Goal: Use online tool/utility: Utilize a website feature to perform a specific function

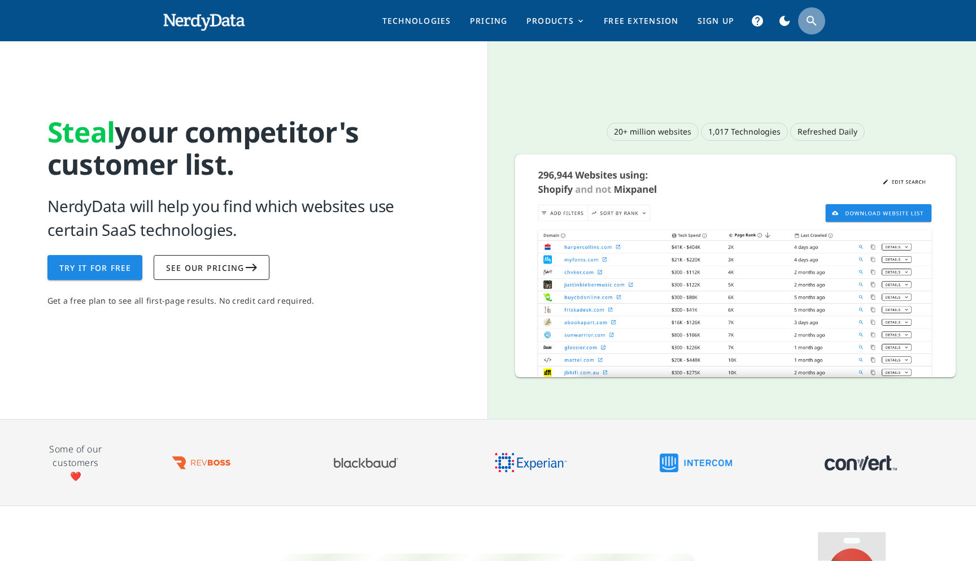
click at [813, 21] on icon "search" at bounding box center [812, 21] width 14 height 14
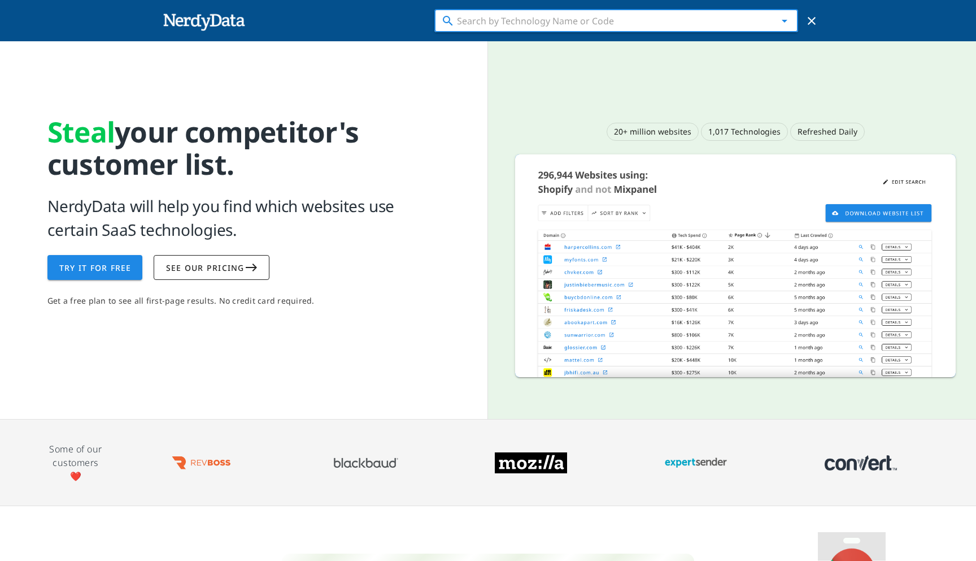
click at [690, 24] on input "text" at bounding box center [616, 21] width 318 height 18
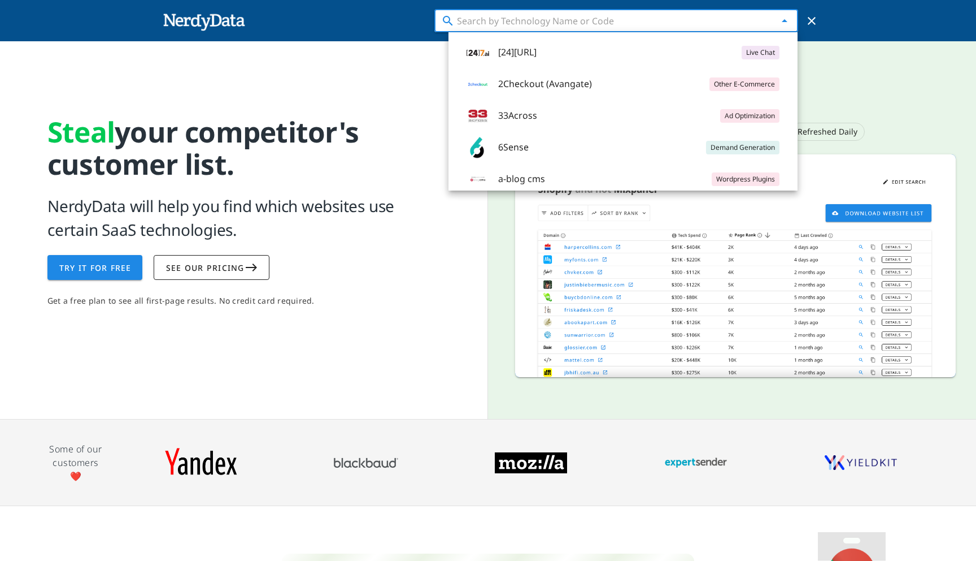
paste input ".card { background:#fff; border:1px solid #e5e7eb; border-radius:12px; padding:…"
type input ".card { background:#fff; border:1px solid #e5e7eb; border-radius:12px; padding:…"
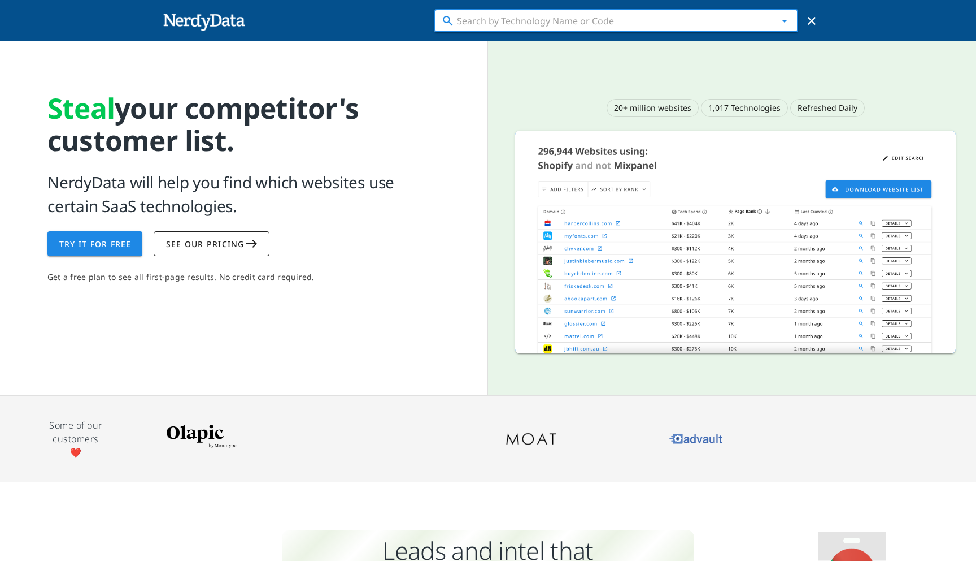
scroll to position [0, 0]
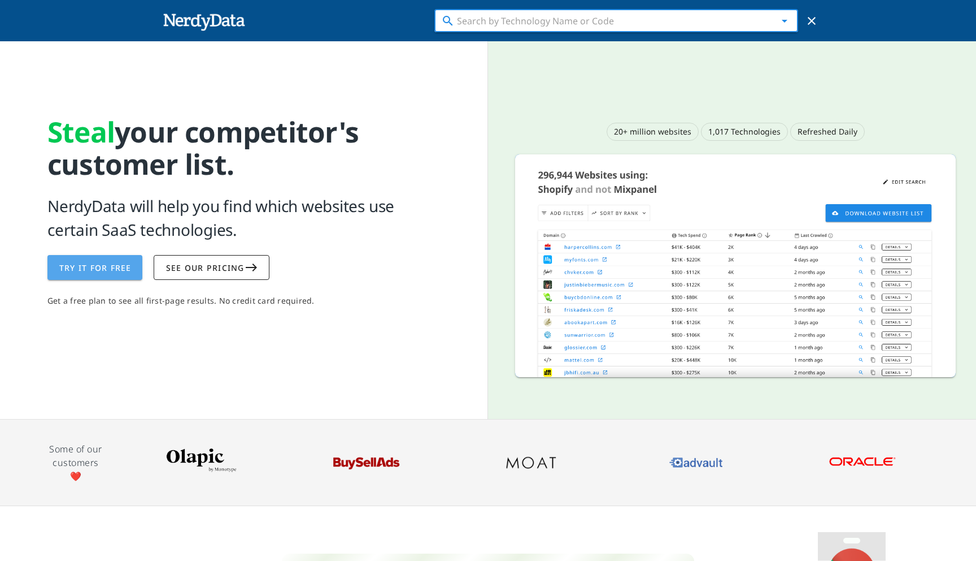
click at [124, 267] on span "Try It For Free" at bounding box center [95, 267] width 73 height 11
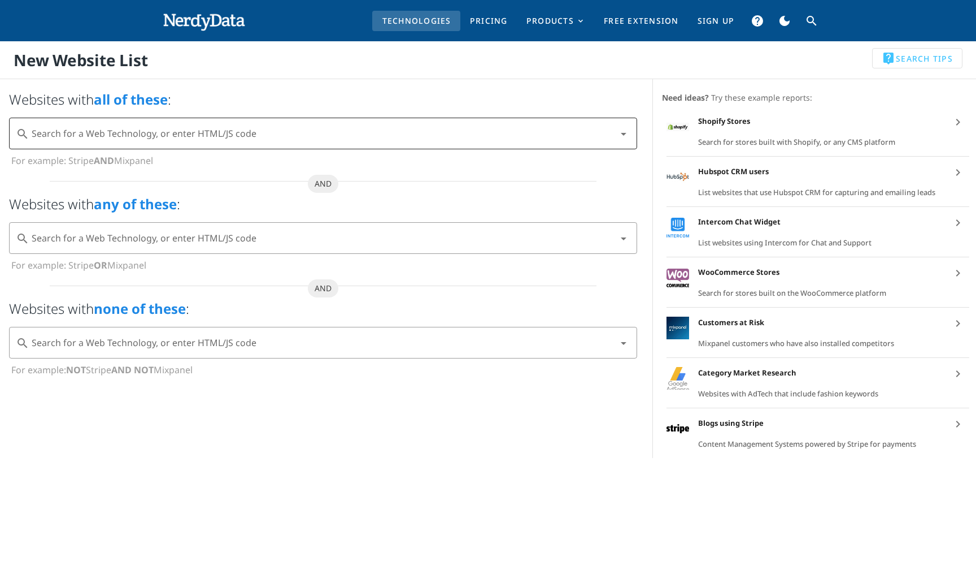
click at [225, 137] on input "Search for a Web Technology, or enter HTML/JS code" at bounding box center [322, 133] width 581 height 18
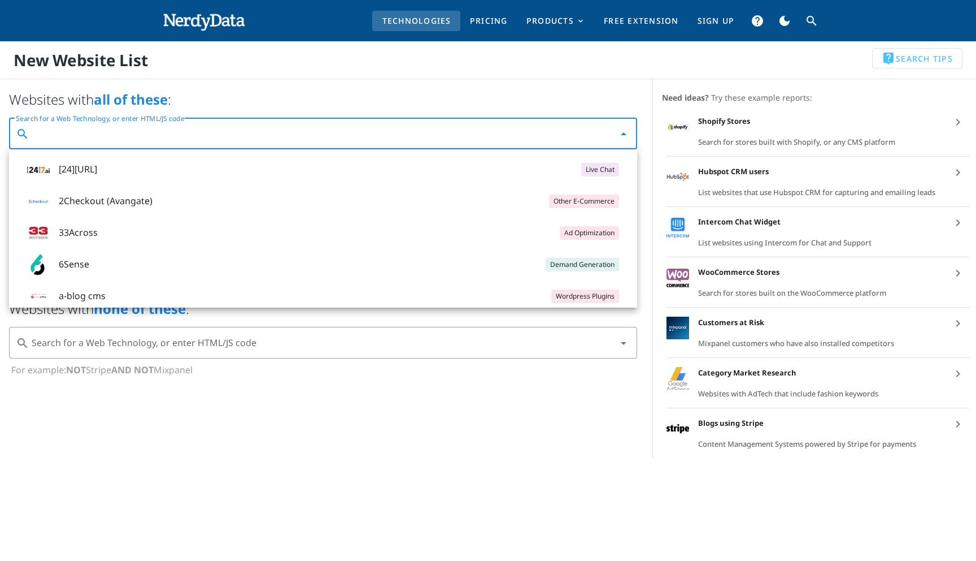
paste input ".card { background:#fff; border:1px solid #e5e7eb; border-radius:12px; padding:…"
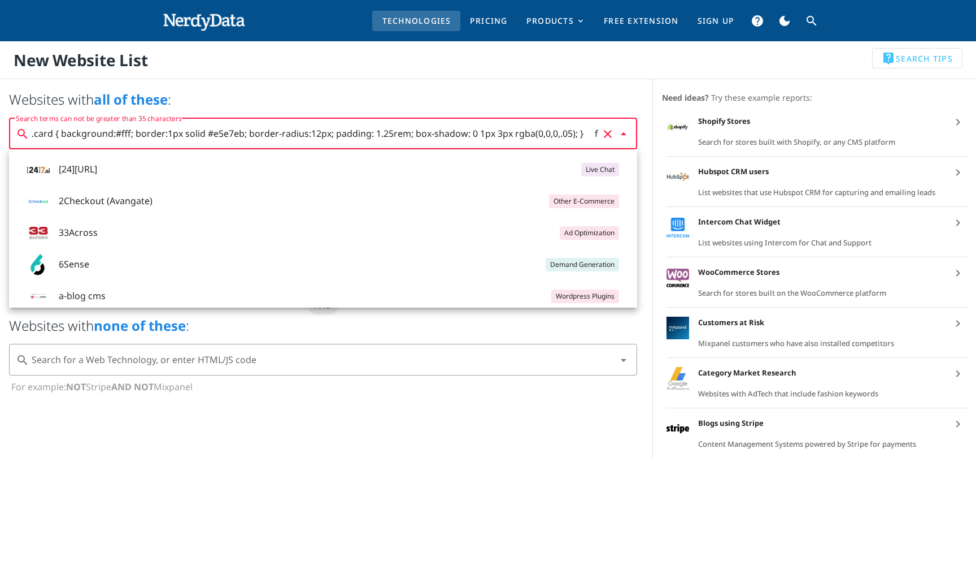
drag, startPoint x: 196, startPoint y: 134, endPoint x: 558, endPoint y: 124, distance: 362.9
click at [559, 124] on input ".card { background:#fff; border:1px solid #e5e7eb; border-radius:12px; padding:…" at bounding box center [315, 133] width 567 height 18
click at [503, 138] on input ".card { background:#fff; border:1px solid #e5e7eb; border-radius:12px; padding:…" at bounding box center [315, 133] width 567 height 18
drag, startPoint x: 197, startPoint y: 133, endPoint x: 1, endPoint y: 132, distance: 196.1
click at [0, 132] on div "Websites with all of these : search ​ Search terms can not be greater than 35 c…" at bounding box center [323, 132] width 656 height 103
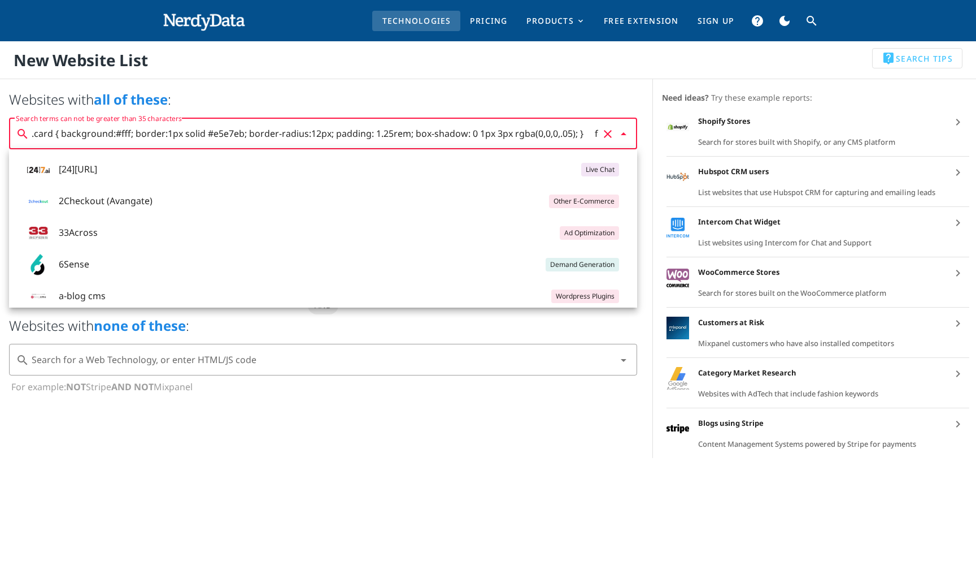
click at [266, 137] on input ".card { background:#fff; border:1px solid #e5e7eb; border-radius:12px; padding:…" at bounding box center [315, 133] width 567 height 18
click at [487, 134] on input ".card { background:#fff; border:1px solid #e5e7eb; border-radius:12px; padding:…" at bounding box center [315, 133] width 567 height 18
drag, startPoint x: 528, startPoint y: 135, endPoint x: 25, endPoint y: 131, distance: 502.4
click at [25, 131] on div "search ​ Search terms can not be greater than 35 characters .card { background:…" at bounding box center [323, 134] width 628 height 32
click at [280, 138] on input ".card { background:#fff; border:1px solid #e5e7eb; border-radius:12px; padding:…" at bounding box center [315, 133] width 567 height 18
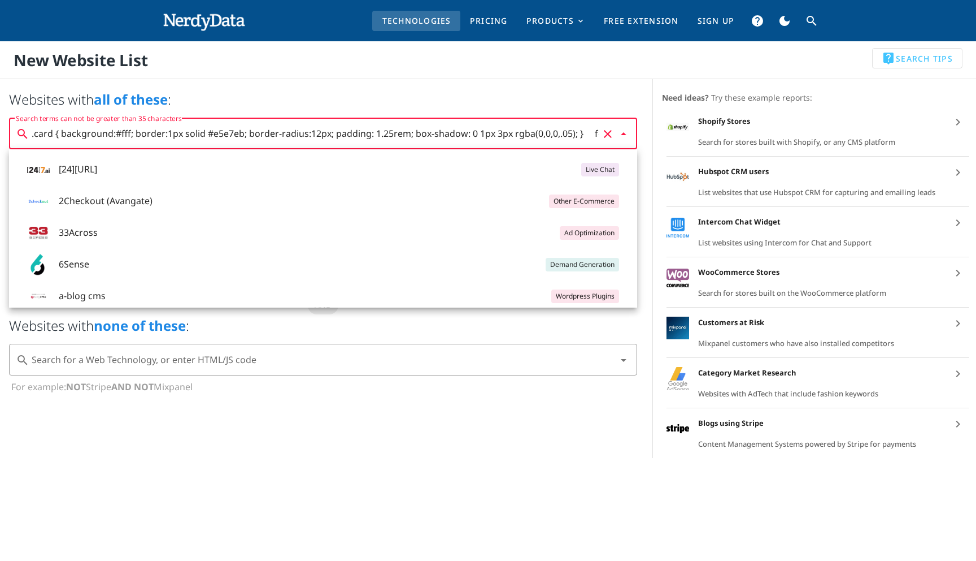
drag, startPoint x: 585, startPoint y: 133, endPoint x: 71, endPoint y: 119, distance: 515.0
click at [70, 119] on div "Search terms can not be greater than 35 characters .card { background:#fff; bor…" at bounding box center [331, 134] width 599 height 32
drag, startPoint x: 178, startPoint y: 134, endPoint x: 0, endPoint y: 129, distance: 178.1
click at [0, 130] on div "Websites with all of these : search ​ Search terms can not be greater than 35 c…" at bounding box center [323, 132] width 656 height 103
drag, startPoint x: 439, startPoint y: 134, endPoint x: 340, endPoint y: 133, distance: 98.9
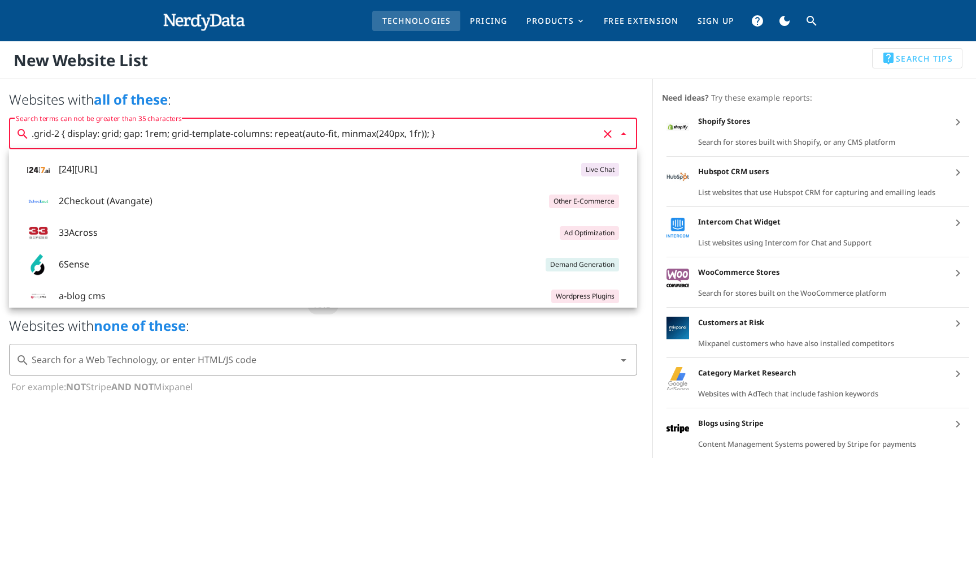
click at [340, 133] on input ".grid-2 { display: grid; gap: 1rem; grid-template-columns: repeat(auto-fit, min…" at bounding box center [315, 133] width 567 height 18
drag, startPoint x: 348, startPoint y: 133, endPoint x: 302, endPoint y: 134, distance: 46.4
click at [302, 134] on input ".grid-2 { display: grid; gap: 1rem; grid-template-columns: repeat(auto-fit," at bounding box center [315, 133] width 567 height 18
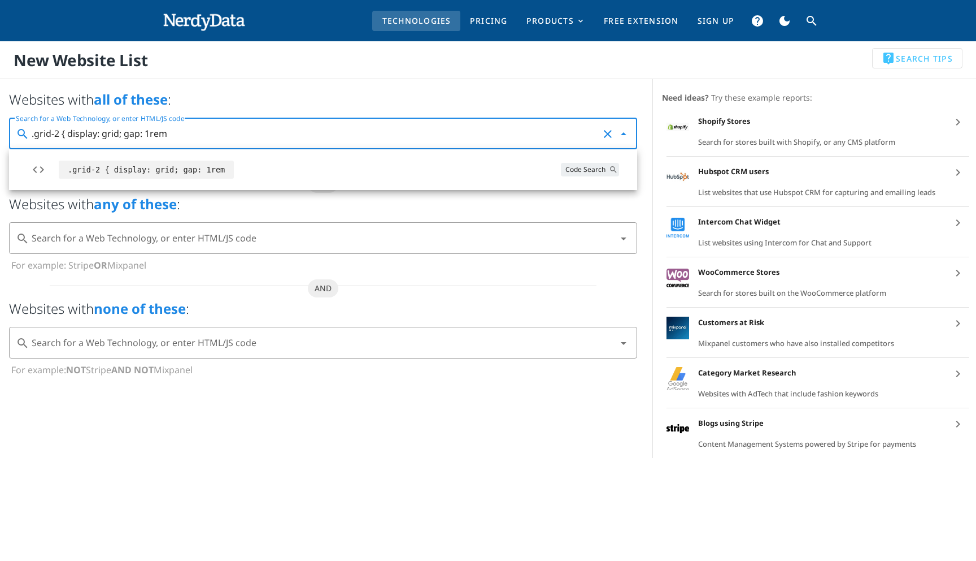
type input ".grid-2 { display: grid; gap: 1rem;"
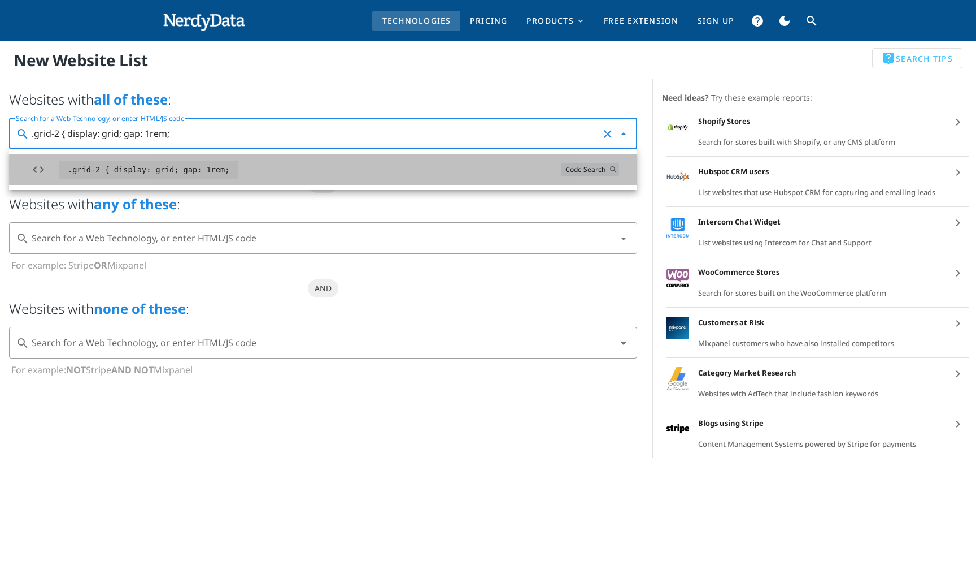
click at [601, 168] on span "Code Search search" at bounding box center [590, 170] width 49 height 14
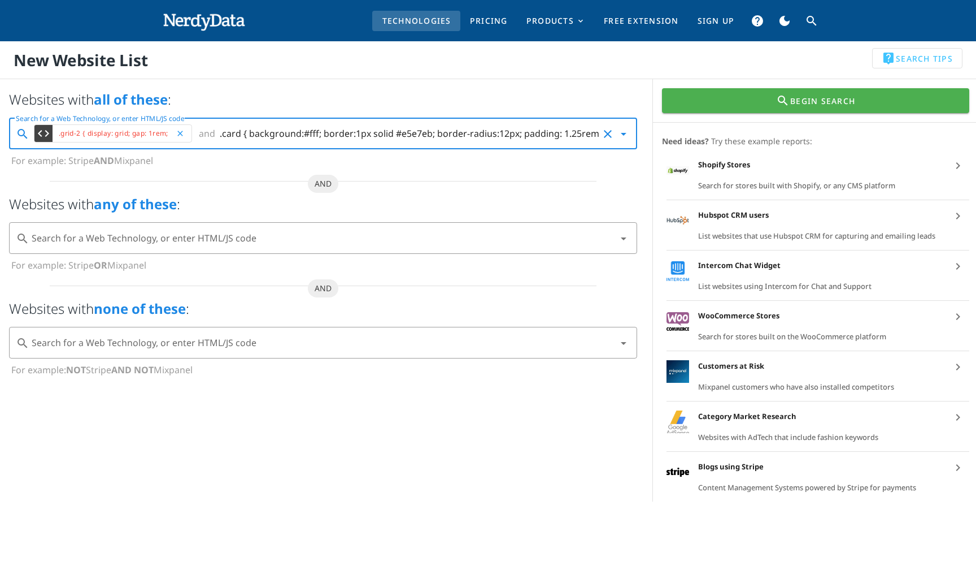
scroll to position [0, 735]
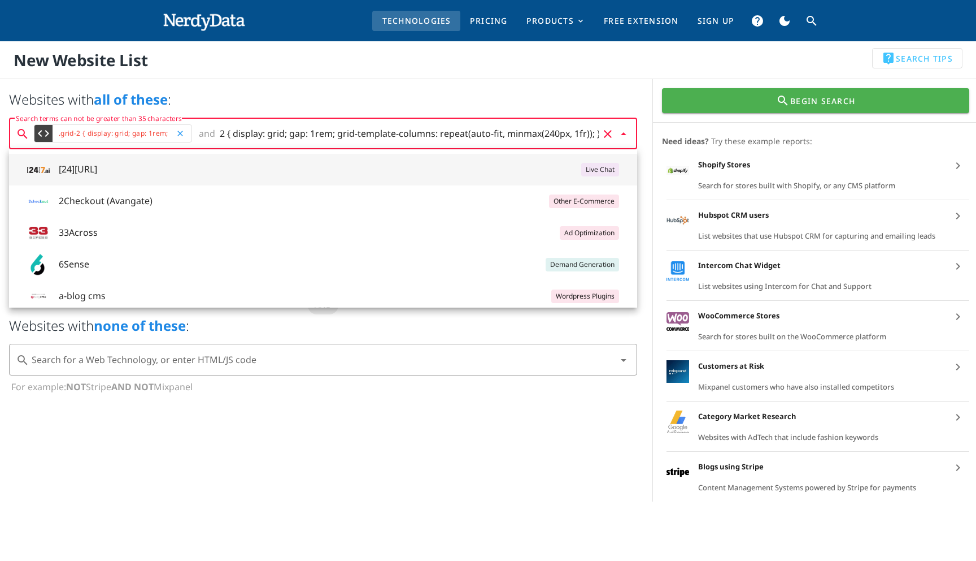
click at [275, 137] on input ".card { background:#fff; border:1px solid #e5e7eb; border-radius:12px; padding:…" at bounding box center [409, 133] width 379 height 18
drag, startPoint x: 437, startPoint y: 134, endPoint x: 754, endPoint y: 132, distance: 316.5
click at [754, 132] on div "Websites with all of these : search ​ Search terms can not be greater than 35 c…" at bounding box center [488, 290] width 990 height 422
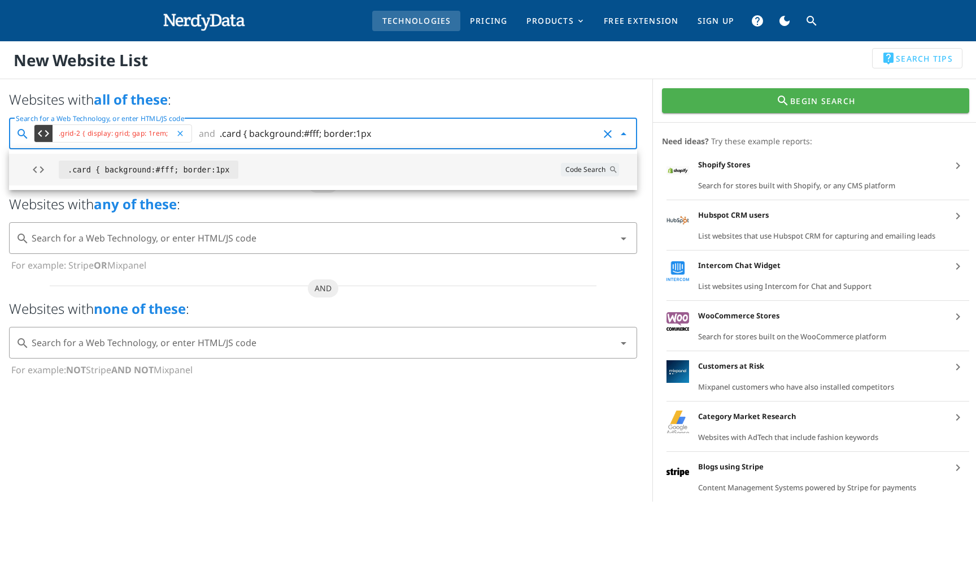
type input ".card { background:#fff; border:1px"
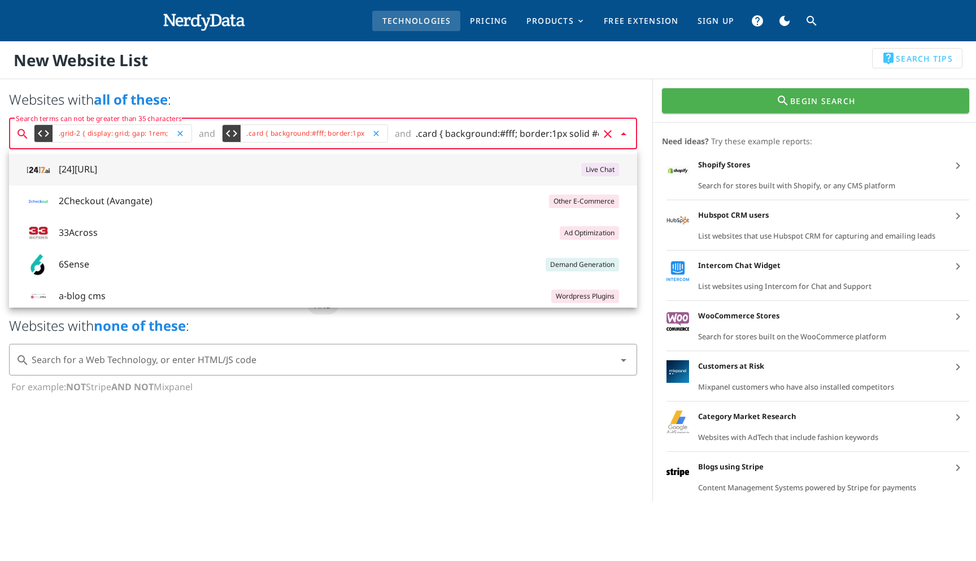
drag, startPoint x: 480, startPoint y: 135, endPoint x: 419, endPoint y: 135, distance: 61.6
click at [419, 136] on div "code .grid-2 { display: grid; gap: 1rem; close and code .card { background:#fff…" at bounding box center [315, 134] width 567 height 32
drag, startPoint x: 558, startPoint y: 134, endPoint x: 798, endPoint y: 146, distance: 241.0
click at [798, 146] on div "Websites with all of these : search ​ Search terms can not be greater than 35 c…" at bounding box center [488, 290] width 990 height 422
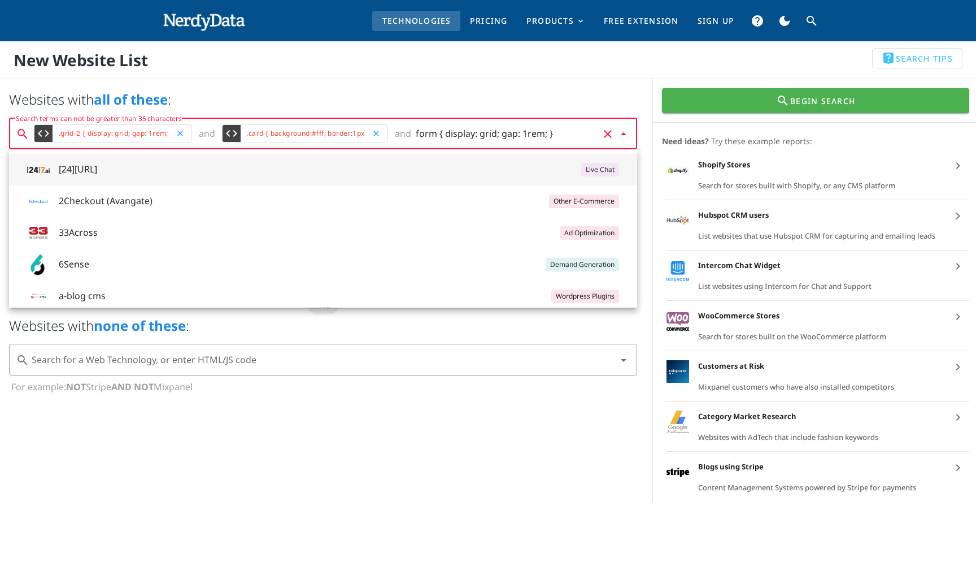
scroll to position [0, 0]
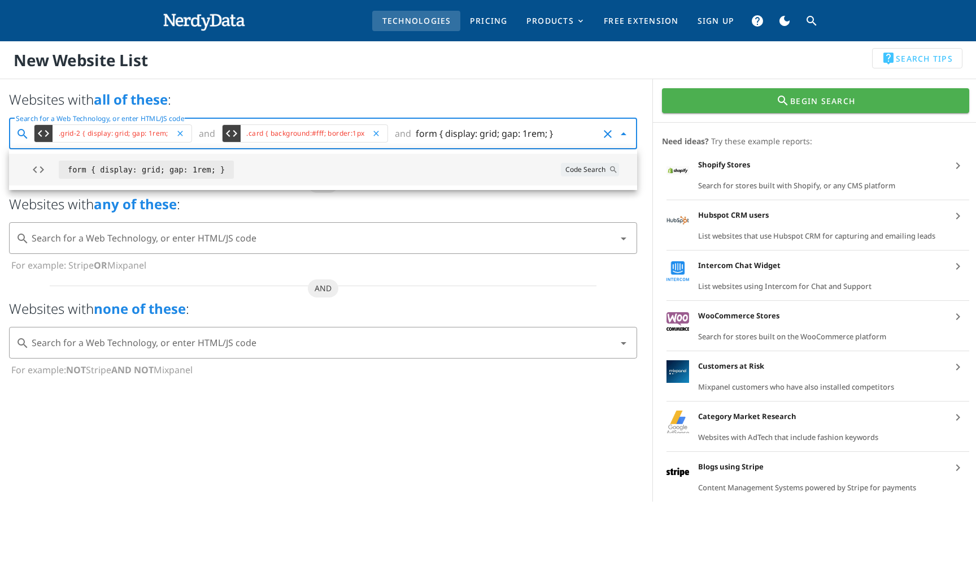
type input "form { display: grid; gap: 1rem; }"
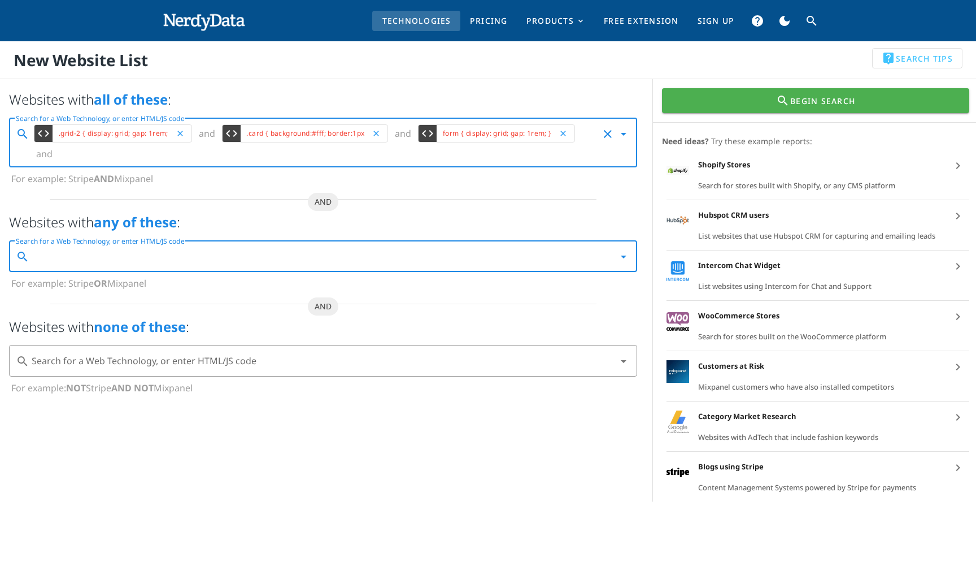
click at [250, 254] on input "Search for a Web Technology, or enter HTML/JS code" at bounding box center [322, 256] width 581 height 18
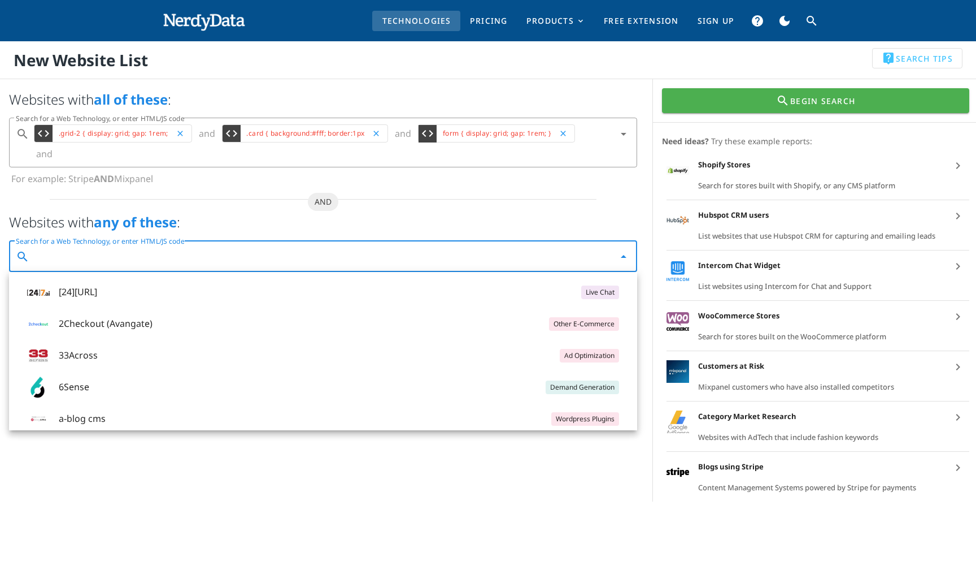
paste input "<script> document.getElementById('year').textContent = new Date().getFullYear()…"
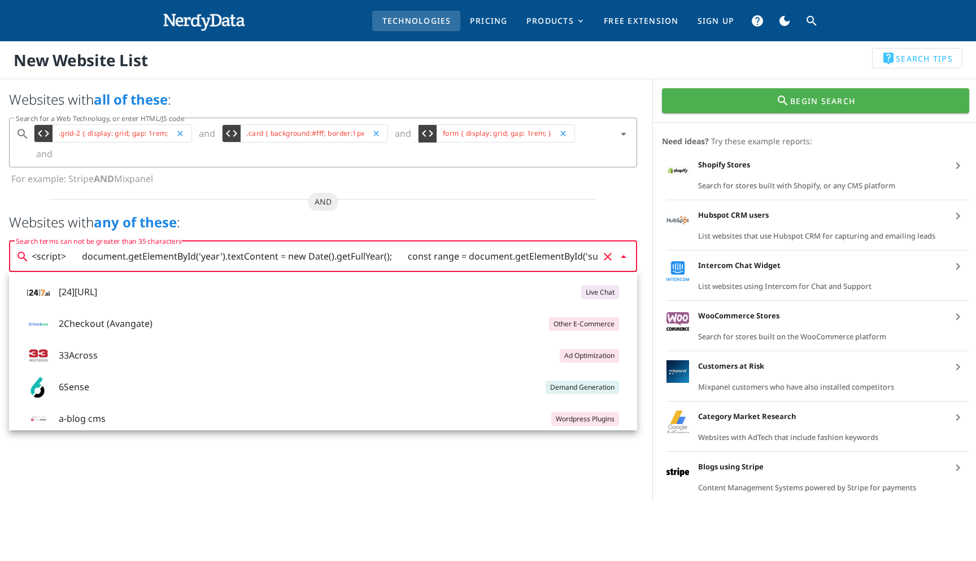
scroll to position [0, 646]
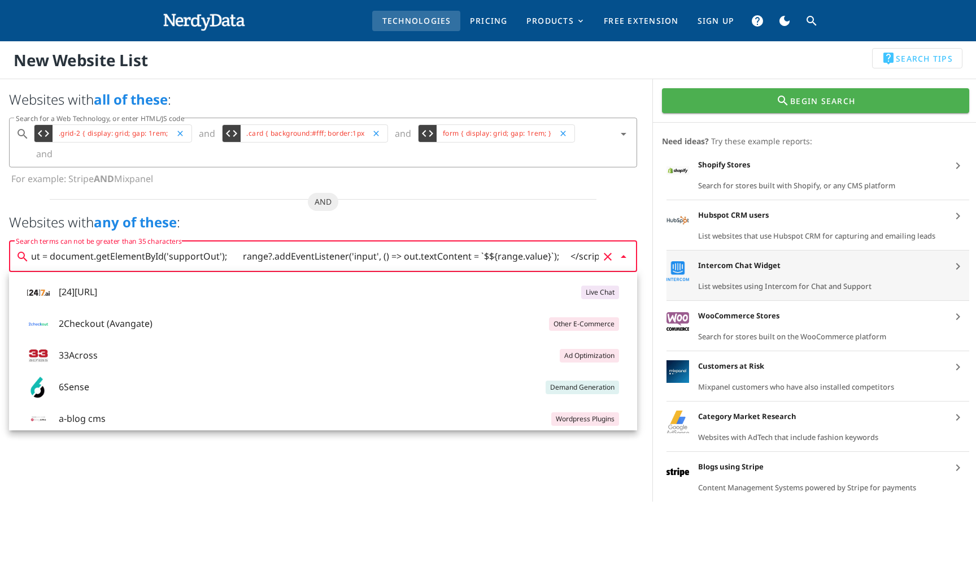
drag, startPoint x: 236, startPoint y: 253, endPoint x: 744, endPoint y: 257, distance: 507.5
click at [744, 258] on div "Websites with all of these : search ​ Search for a Web Technology, or enter HTM…" at bounding box center [488, 290] width 990 height 422
type input "<script> document.getElementById('year').textContent = new Date().getFullYear()…"
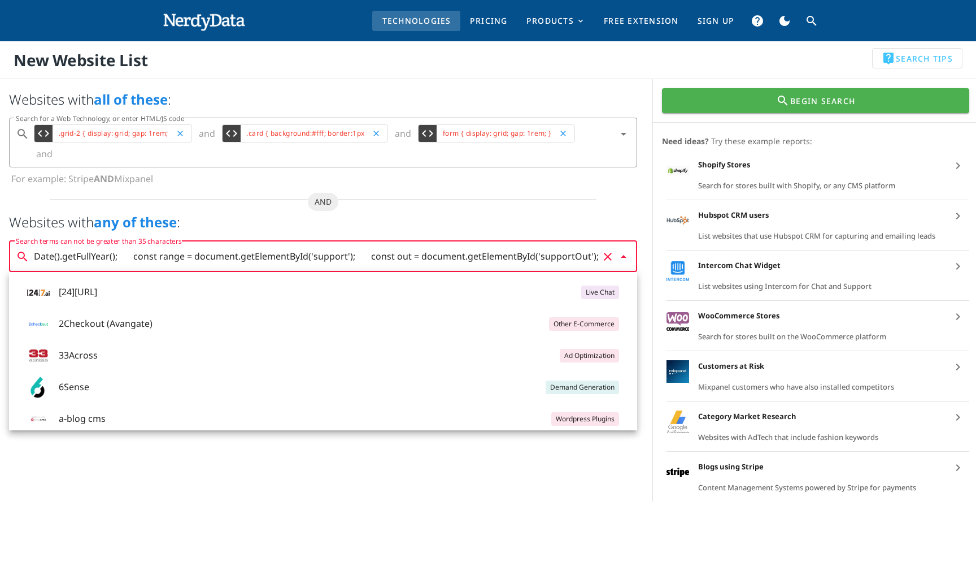
click at [610, 259] on button "clear" at bounding box center [608, 257] width 14 height 14
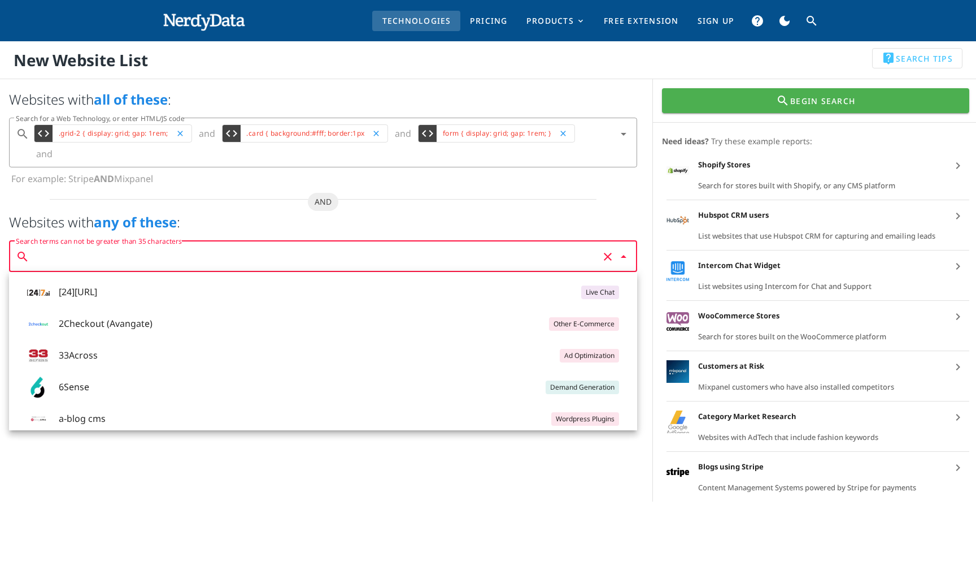
scroll to position [0, 0]
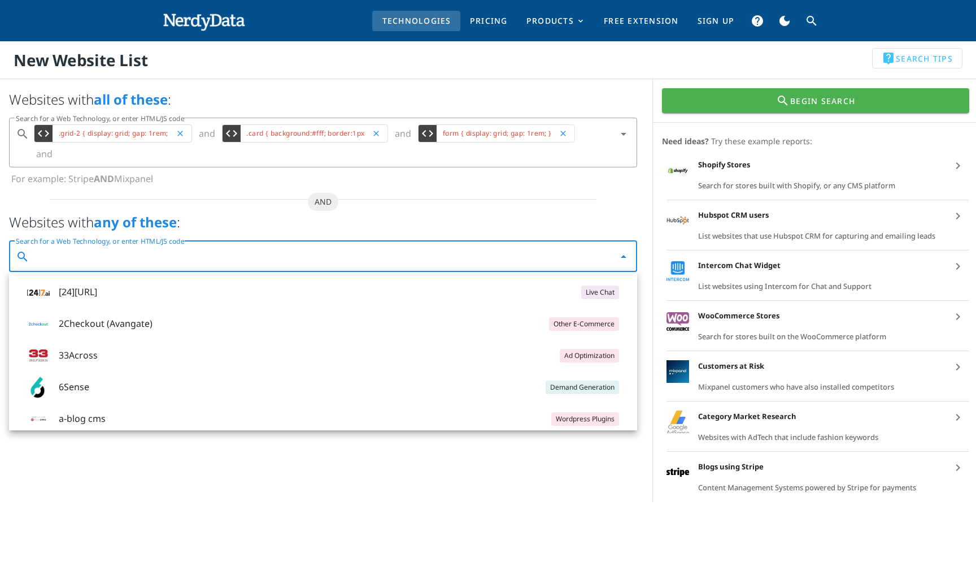
click at [555, 227] on h2 "Websites with any of these :" at bounding box center [323, 222] width 628 height 18
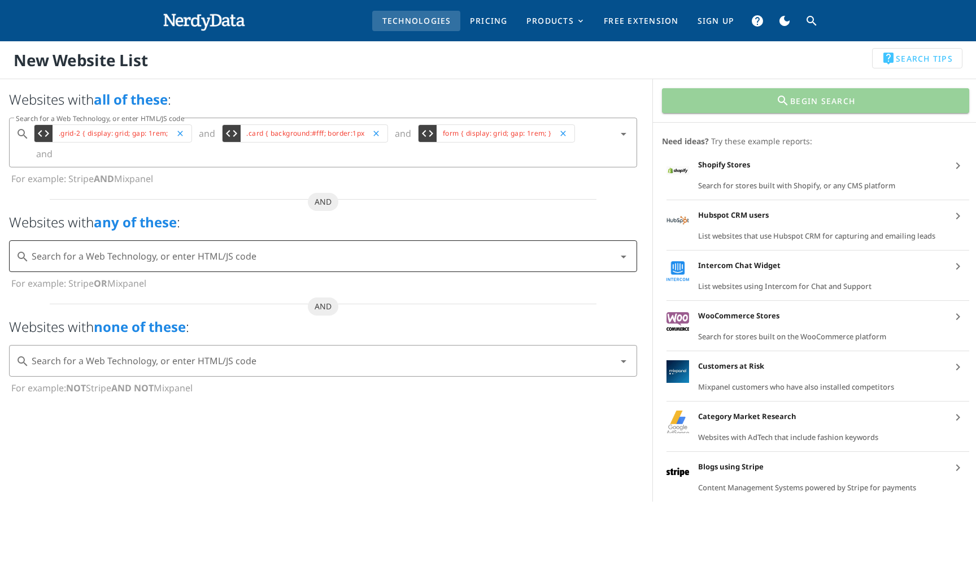
click at [779, 99] on icon "search" at bounding box center [783, 101] width 14 height 14
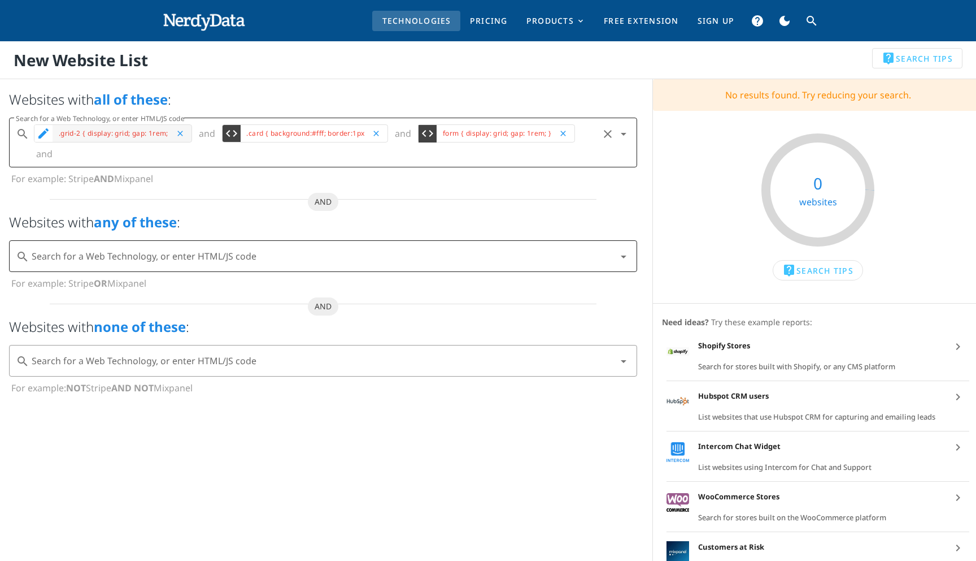
click at [181, 134] on button "close" at bounding box center [180, 133] width 9 height 9
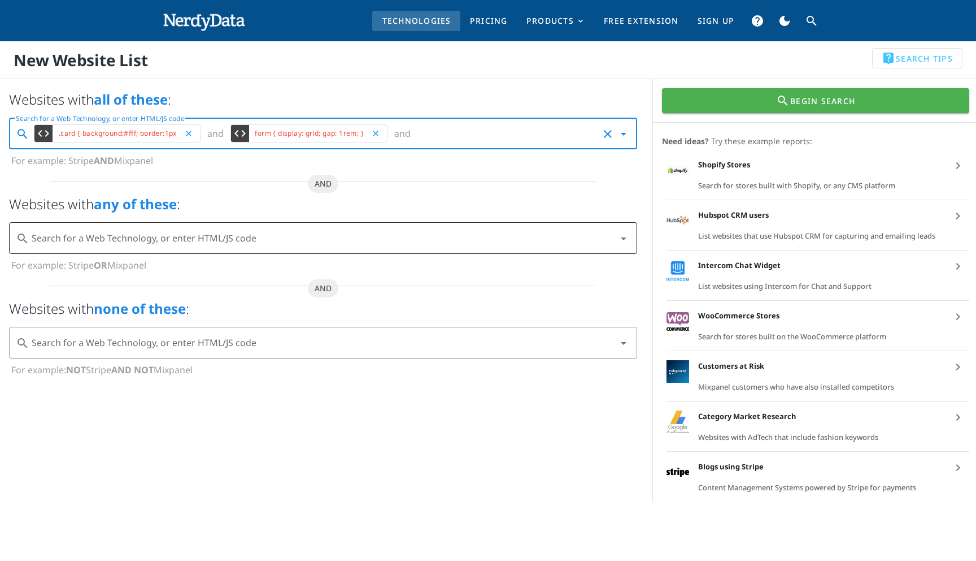
click at [480, 134] on input "Search for a Web Technology, or enter HTML/JS code" at bounding box center [507, 133] width 184 height 18
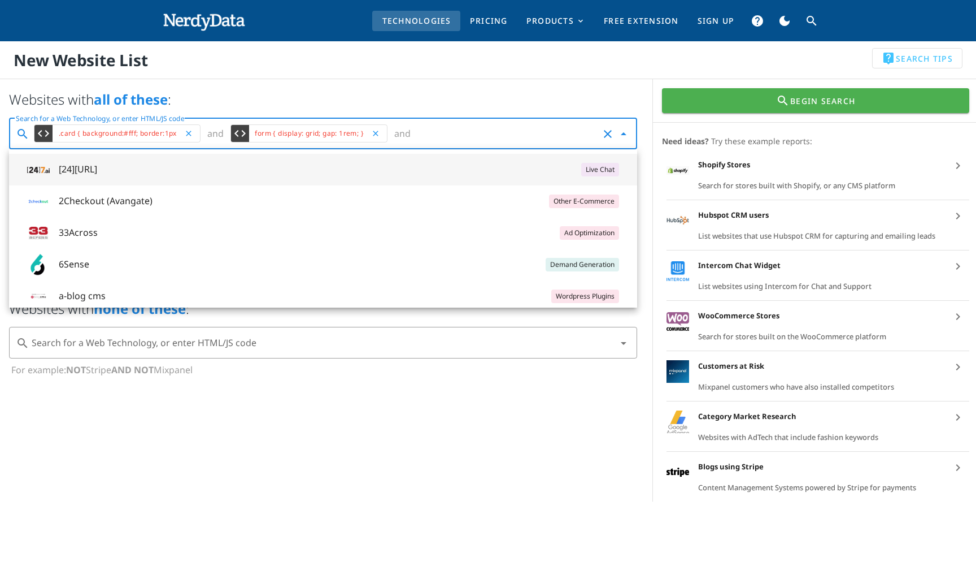
click at [479, 135] on input "Search for a Web Technology, or enter HTML/JS code" at bounding box center [507, 133] width 184 height 18
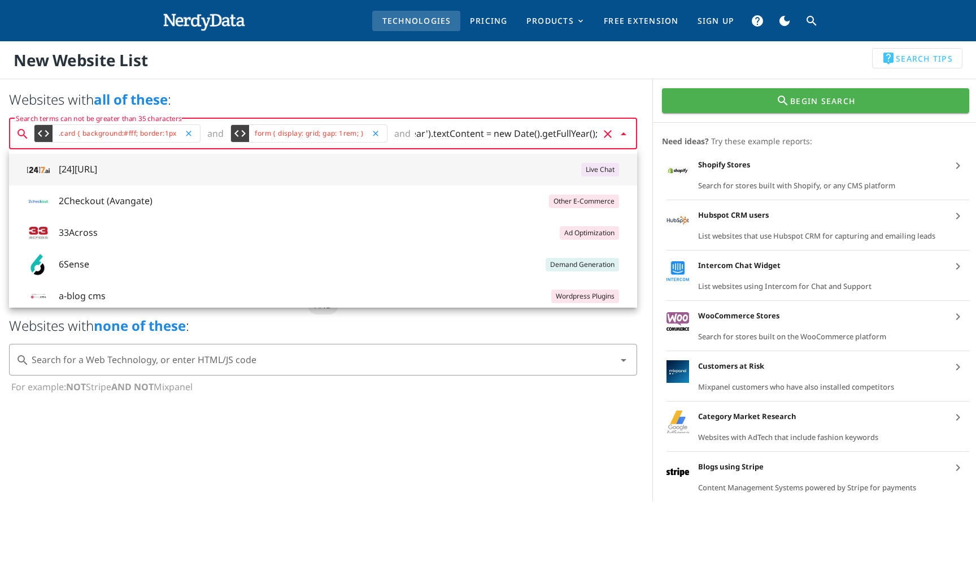
scroll to position [0, 178]
drag, startPoint x: 598, startPoint y: 134, endPoint x: 433, endPoint y: 132, distance: 165.0
click at [433, 132] on input "<script> document.getElementById('year').textContent = new Date().getFullYear()…" at bounding box center [507, 133] width 184 height 18
drag, startPoint x: 458, startPoint y: 133, endPoint x: 330, endPoint y: 128, distance: 128.4
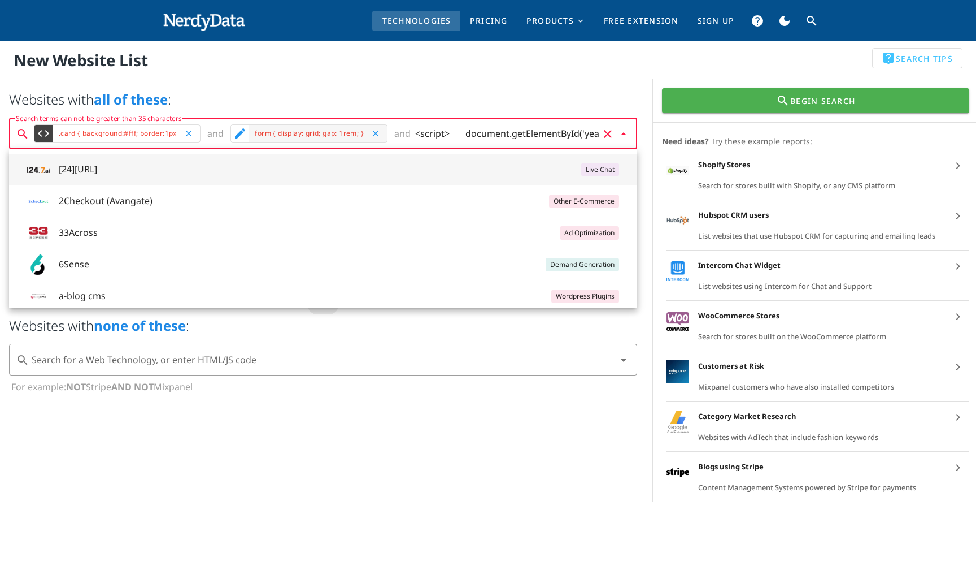
click at [330, 129] on div "code .card { background:#fff; border:1px close and edit form { display: grid; g…" at bounding box center [315, 134] width 567 height 32
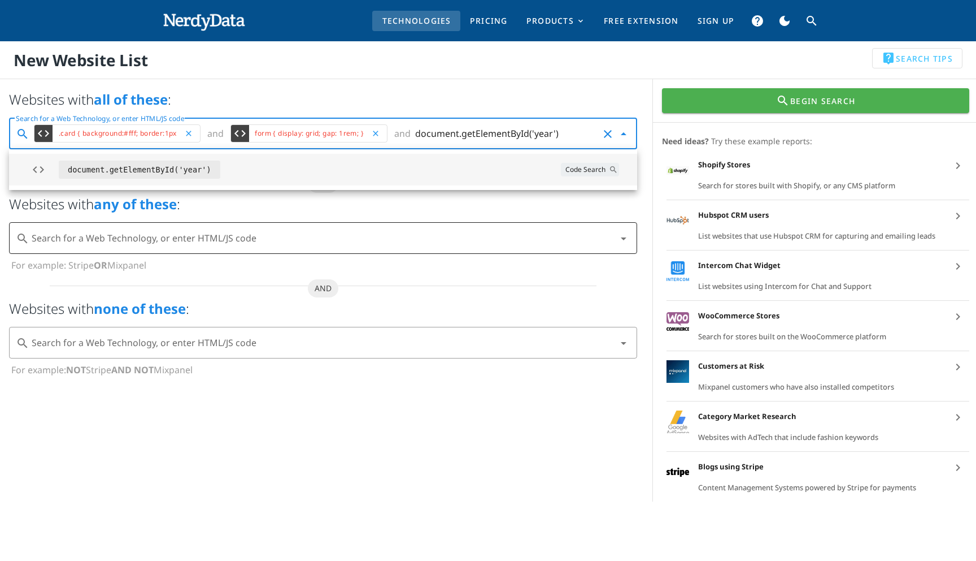
type input "document.getElementById('year')"
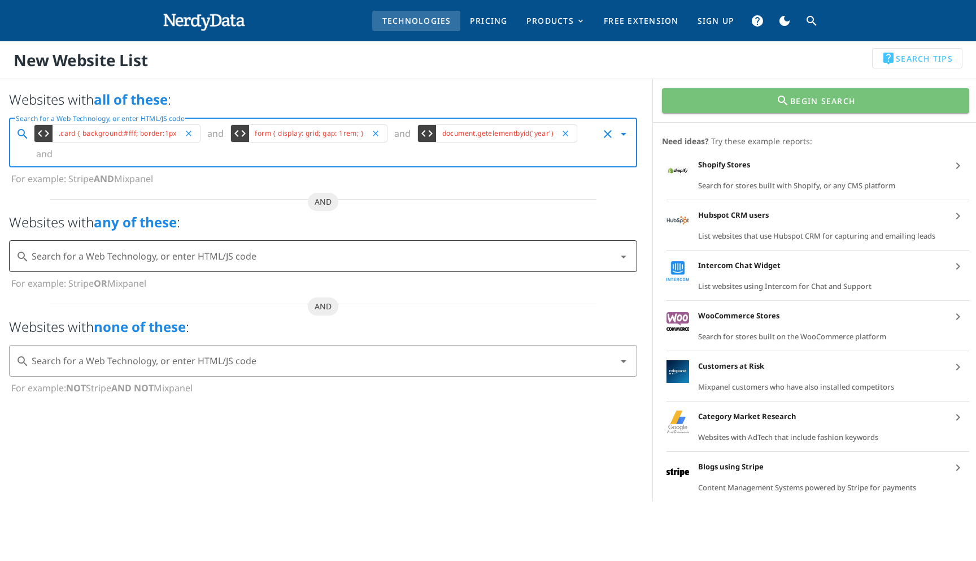
click at [740, 106] on span "search Begin Search" at bounding box center [816, 101] width 285 height 14
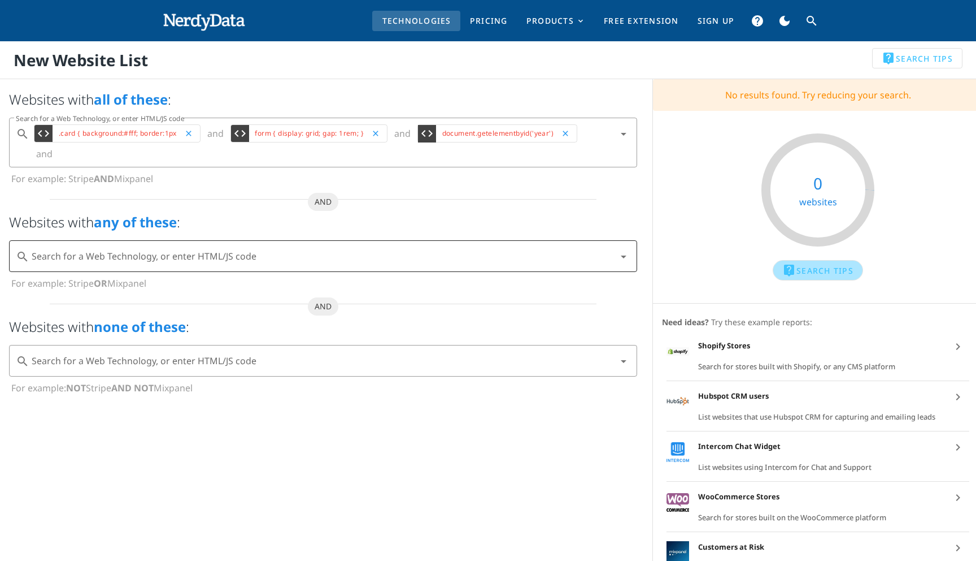
click at [811, 270] on span "live_help Search Tips" at bounding box center [818, 270] width 71 height 14
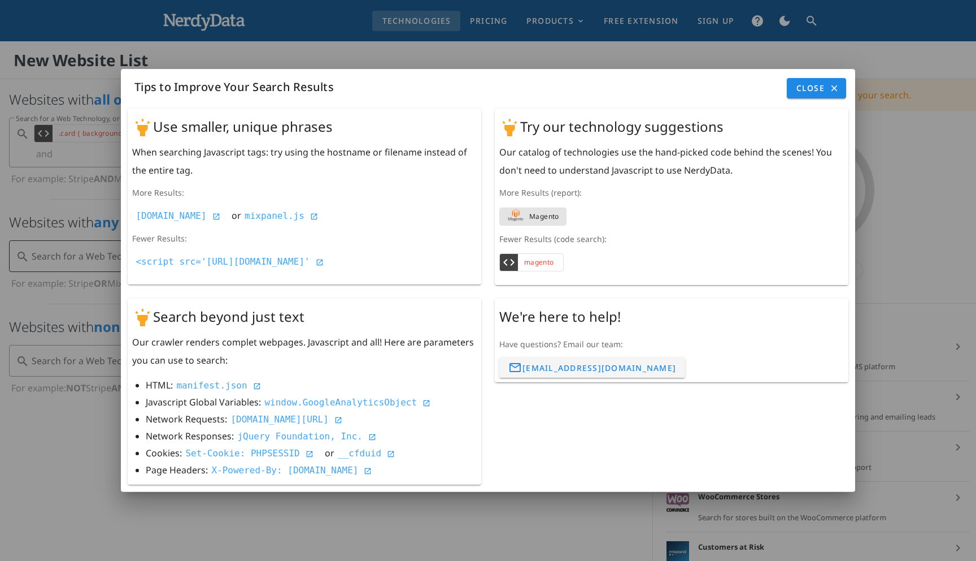
click at [555, 218] on span "Magento" at bounding box center [544, 216] width 30 height 11
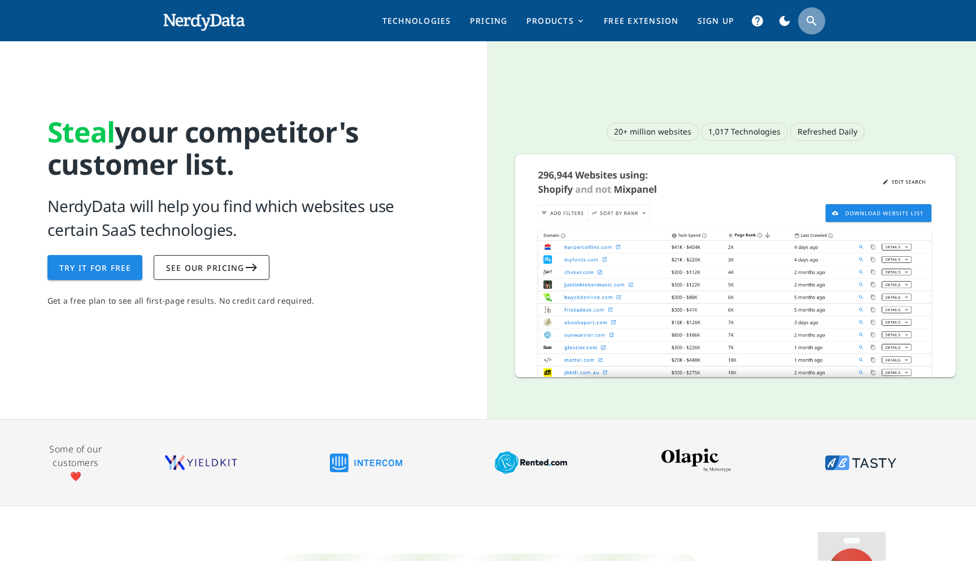
click at [812, 25] on icon "search" at bounding box center [812, 21] width 14 height 14
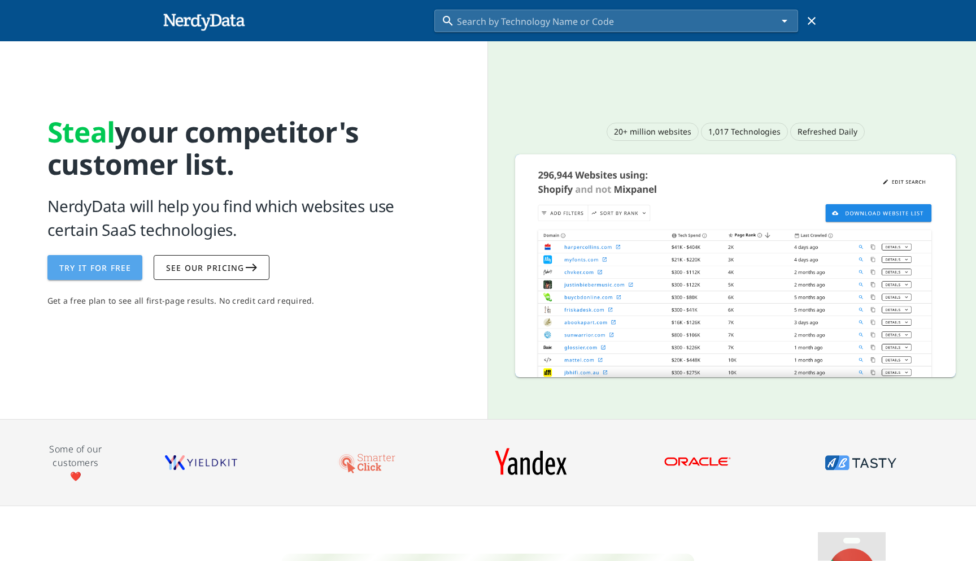
click at [62, 274] on link "Try It For Free" at bounding box center [94, 267] width 95 height 25
